Goal: Information Seeking & Learning: Learn about a topic

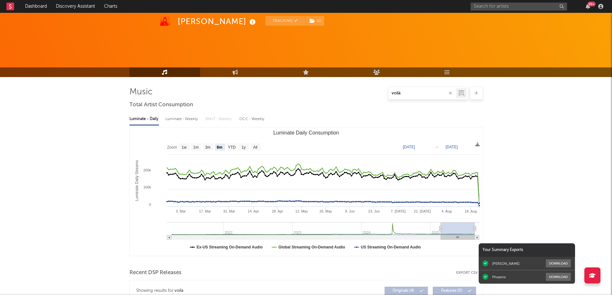
select select "6m"
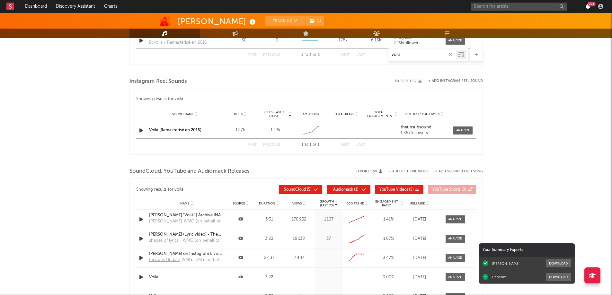
click at [589, 7] on icon "button" at bounding box center [588, 6] width 4 height 5
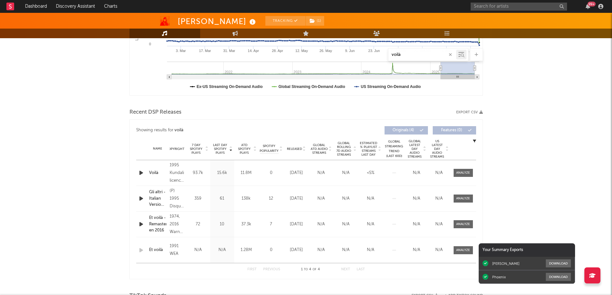
scroll to position [0, 0]
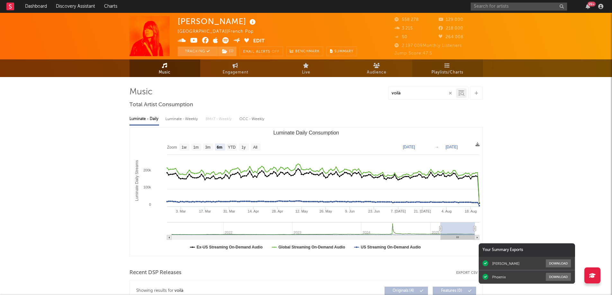
click at [432, 67] on link "Playlists/Charts" at bounding box center [447, 68] width 71 height 18
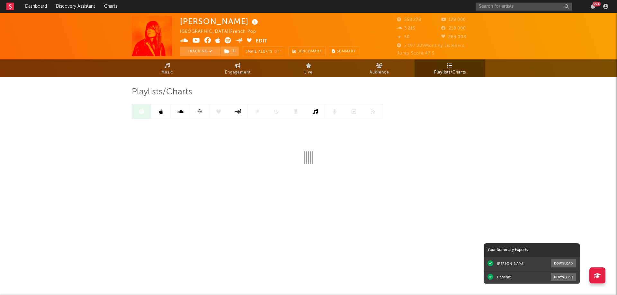
click at [199, 113] on icon at bounding box center [199, 111] width 5 height 5
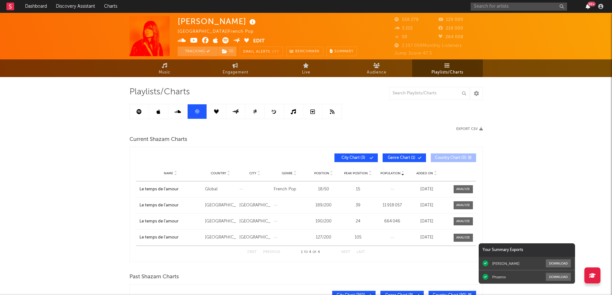
click at [587, 6] on icon "button" at bounding box center [588, 6] width 4 height 5
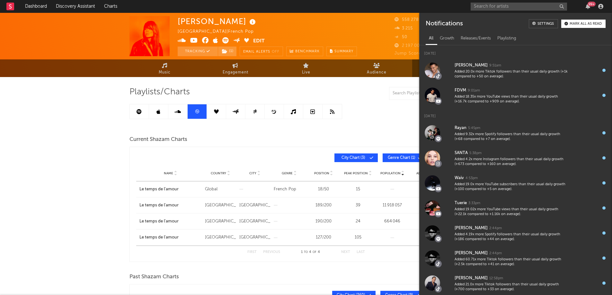
click at [32, 151] on div "[PERSON_NAME] [GEOGRAPHIC_DATA] | French Pop Edit Tracking ( 1 ) Email Alerts O…" at bounding box center [306, 274] width 612 height 522
